Goal: Information Seeking & Learning: Learn about a topic

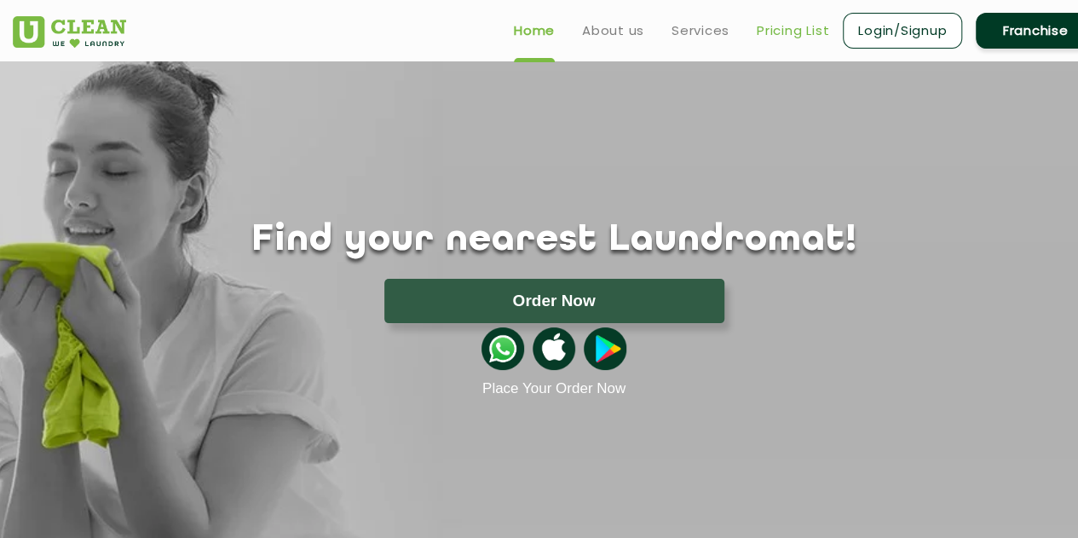
click at [762, 32] on link "Pricing List" at bounding box center [793, 30] width 72 height 20
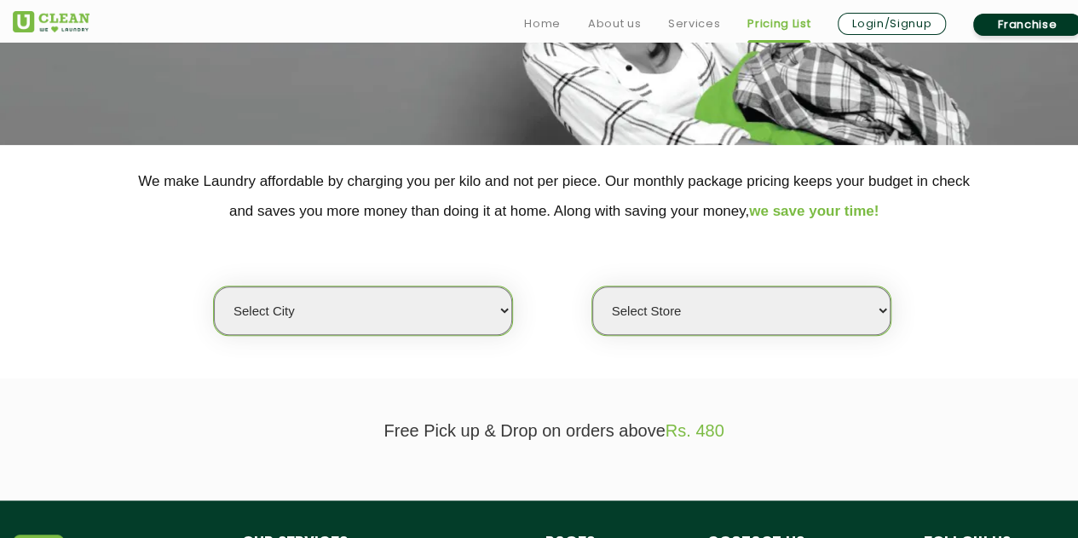
scroll to position [256, 0]
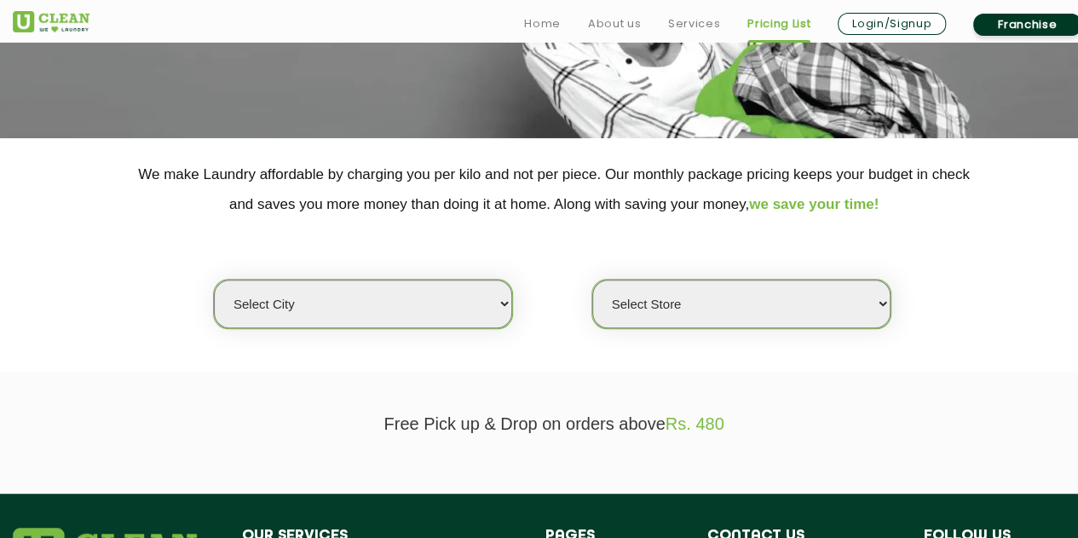
click at [334, 280] on select "Select city [GEOGRAPHIC_DATA] [GEOGRAPHIC_DATA] [GEOGRAPHIC_DATA] [GEOGRAPHIC_D…" at bounding box center [363, 304] width 298 height 49
click at [344, 294] on select "Select city [GEOGRAPHIC_DATA] [GEOGRAPHIC_DATA] [GEOGRAPHIC_DATA] [GEOGRAPHIC_D…" at bounding box center [363, 304] width 298 height 49
click at [289, 321] on select "Select city [GEOGRAPHIC_DATA] [GEOGRAPHIC_DATA] [GEOGRAPHIC_DATA] [GEOGRAPHIC_D…" at bounding box center [363, 304] width 298 height 49
select select "41"
click at [214, 280] on select "Select city [GEOGRAPHIC_DATA] [GEOGRAPHIC_DATA] [GEOGRAPHIC_DATA] [GEOGRAPHIC_D…" at bounding box center [363, 304] width 298 height 49
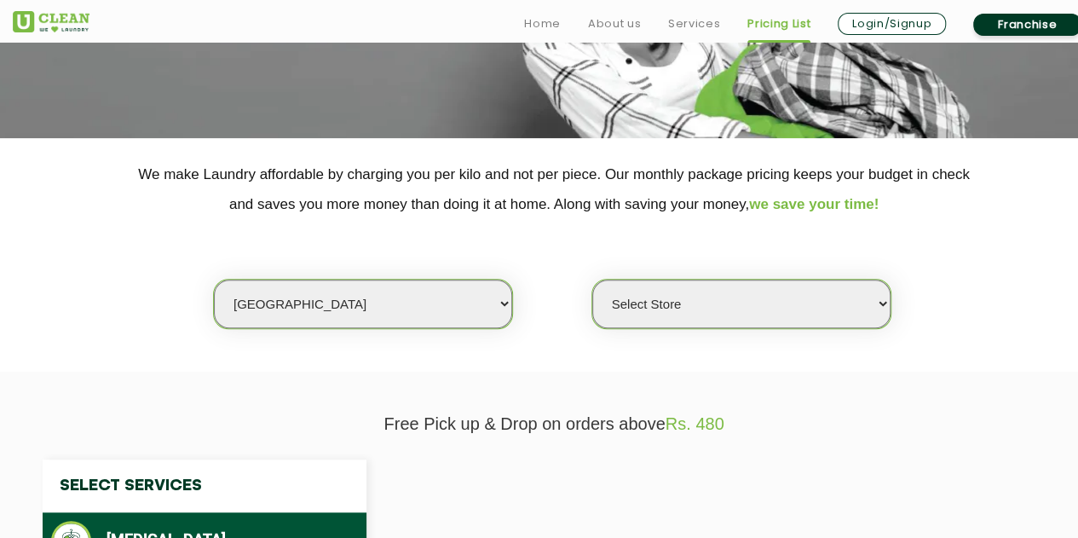
select select "0"
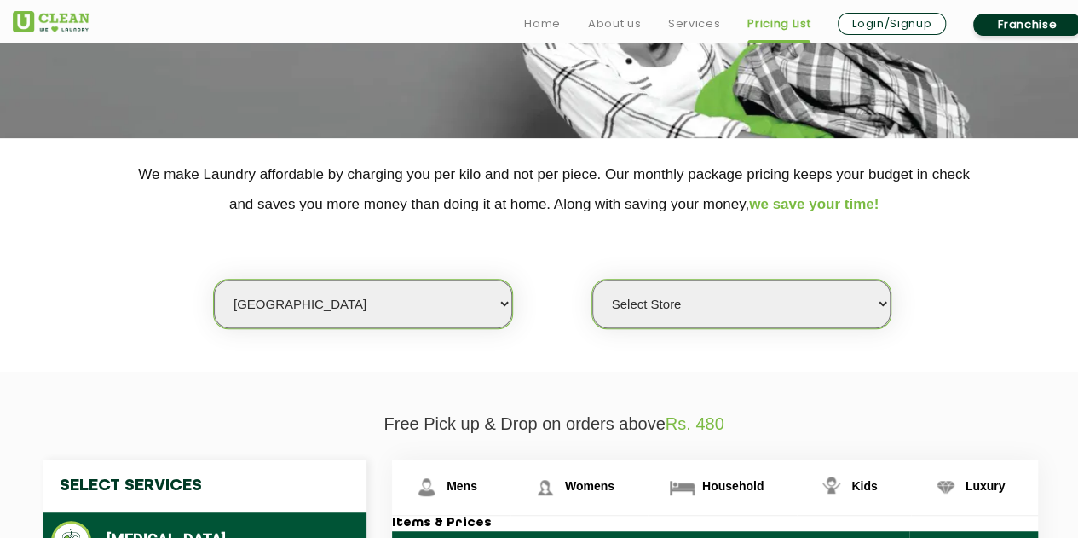
click at [289, 321] on select "Select city [GEOGRAPHIC_DATA] [GEOGRAPHIC_DATA] [GEOGRAPHIC_DATA] [GEOGRAPHIC_D…" at bounding box center [363, 304] width 298 height 49
select select "8"
click at [214, 280] on select "Select city [GEOGRAPHIC_DATA] [GEOGRAPHIC_DATA] [GEOGRAPHIC_DATA] [GEOGRAPHIC_D…" at bounding box center [363, 304] width 298 height 49
select select "0"
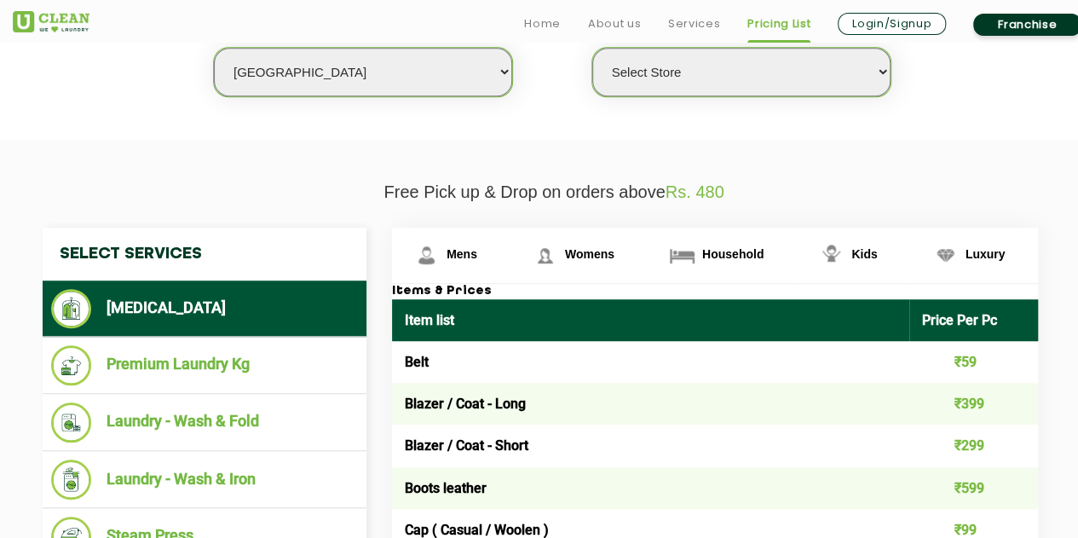
scroll to position [597, 0]
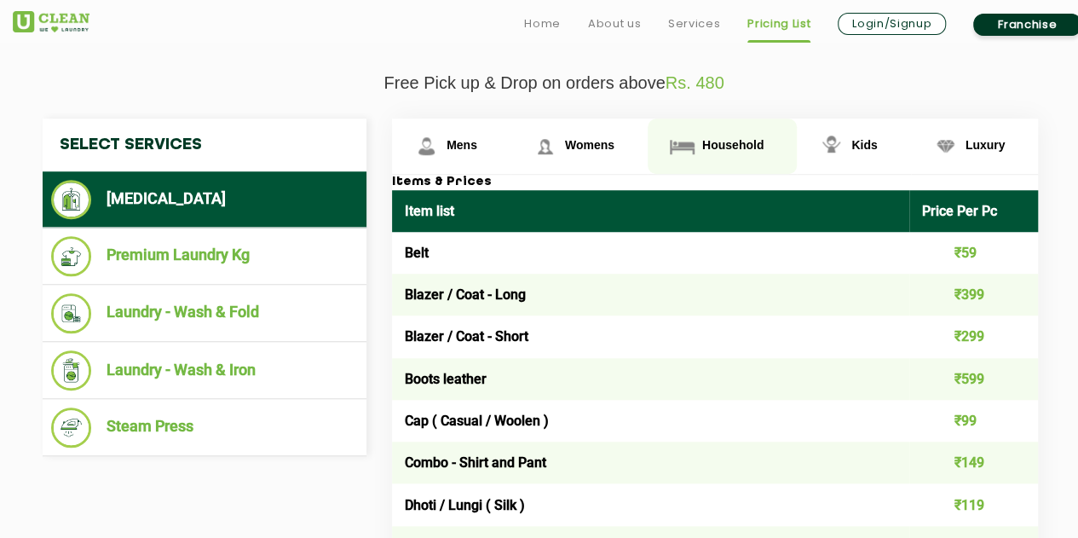
click at [716, 146] on span "Household" at bounding box center [732, 145] width 61 height 14
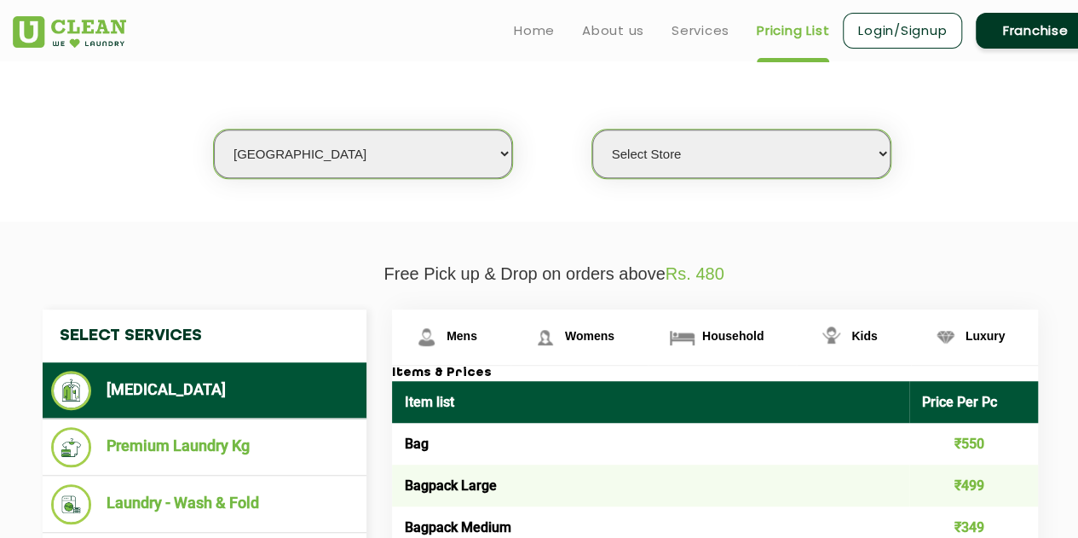
scroll to position [0, 0]
